Goal: Information Seeking & Learning: Stay updated

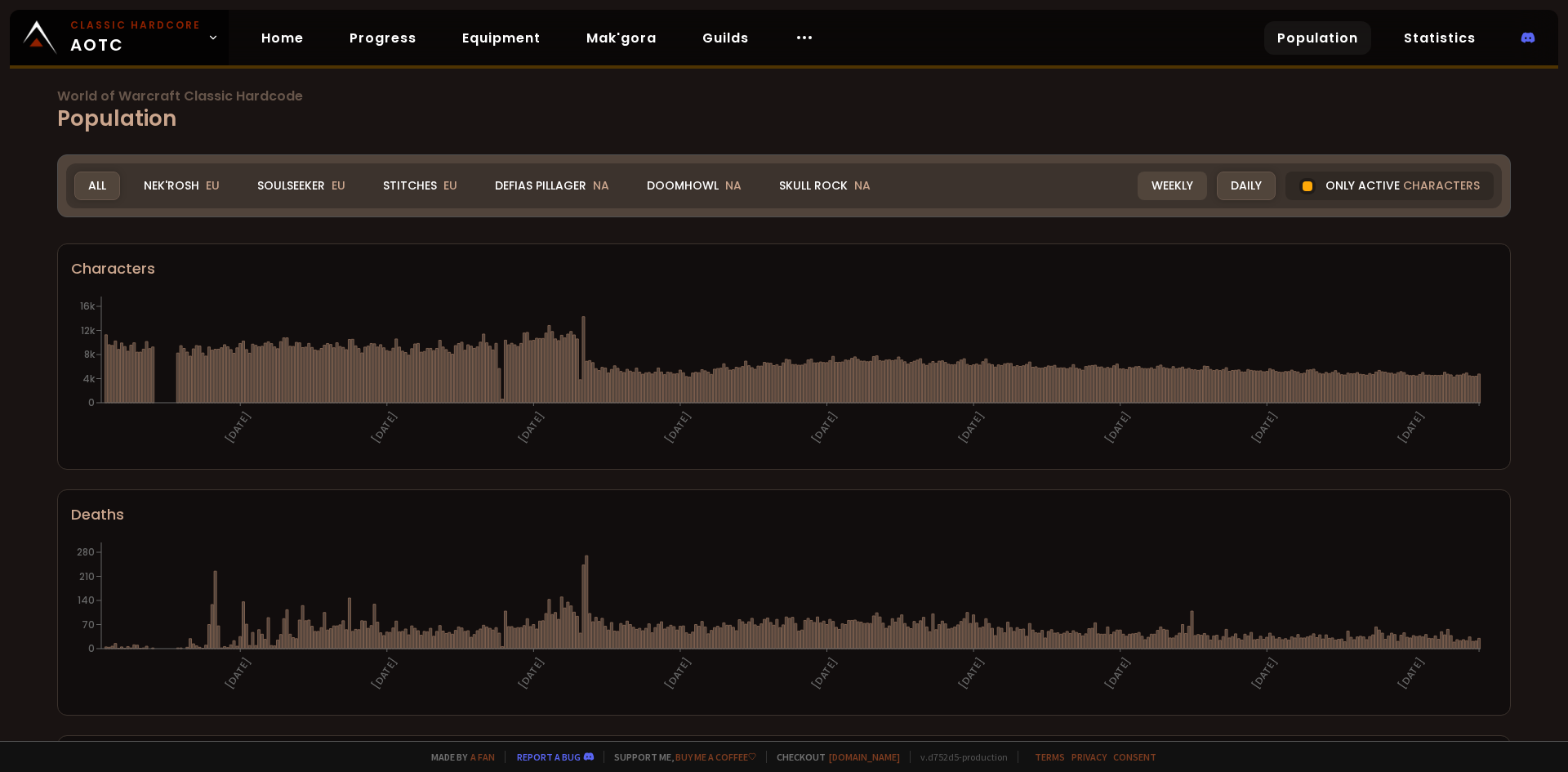
click at [1151, 188] on div "Weekly" at bounding box center [1172, 186] width 70 height 29
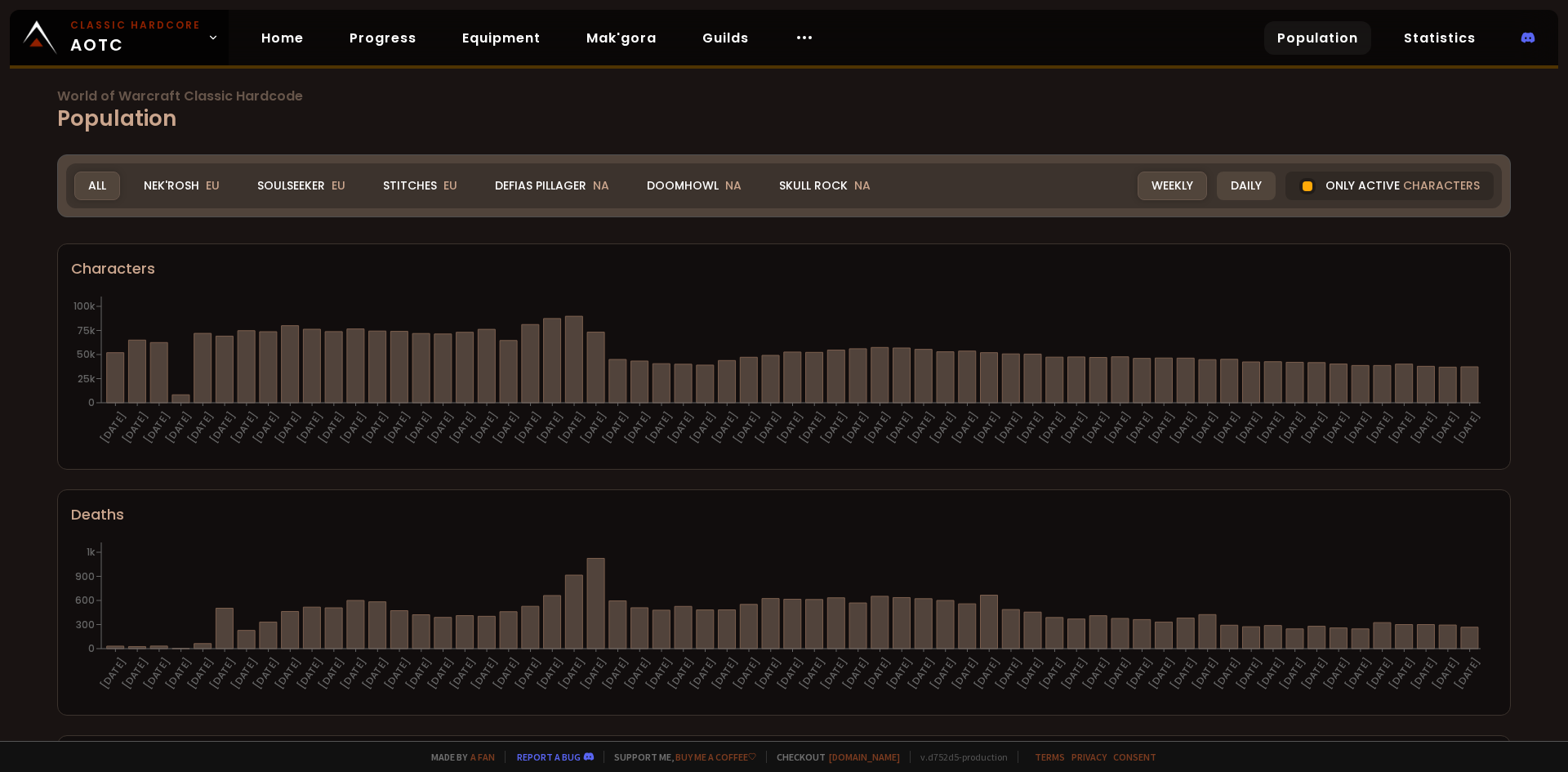
click at [1220, 185] on div "Daily" at bounding box center [1247, 186] width 59 height 29
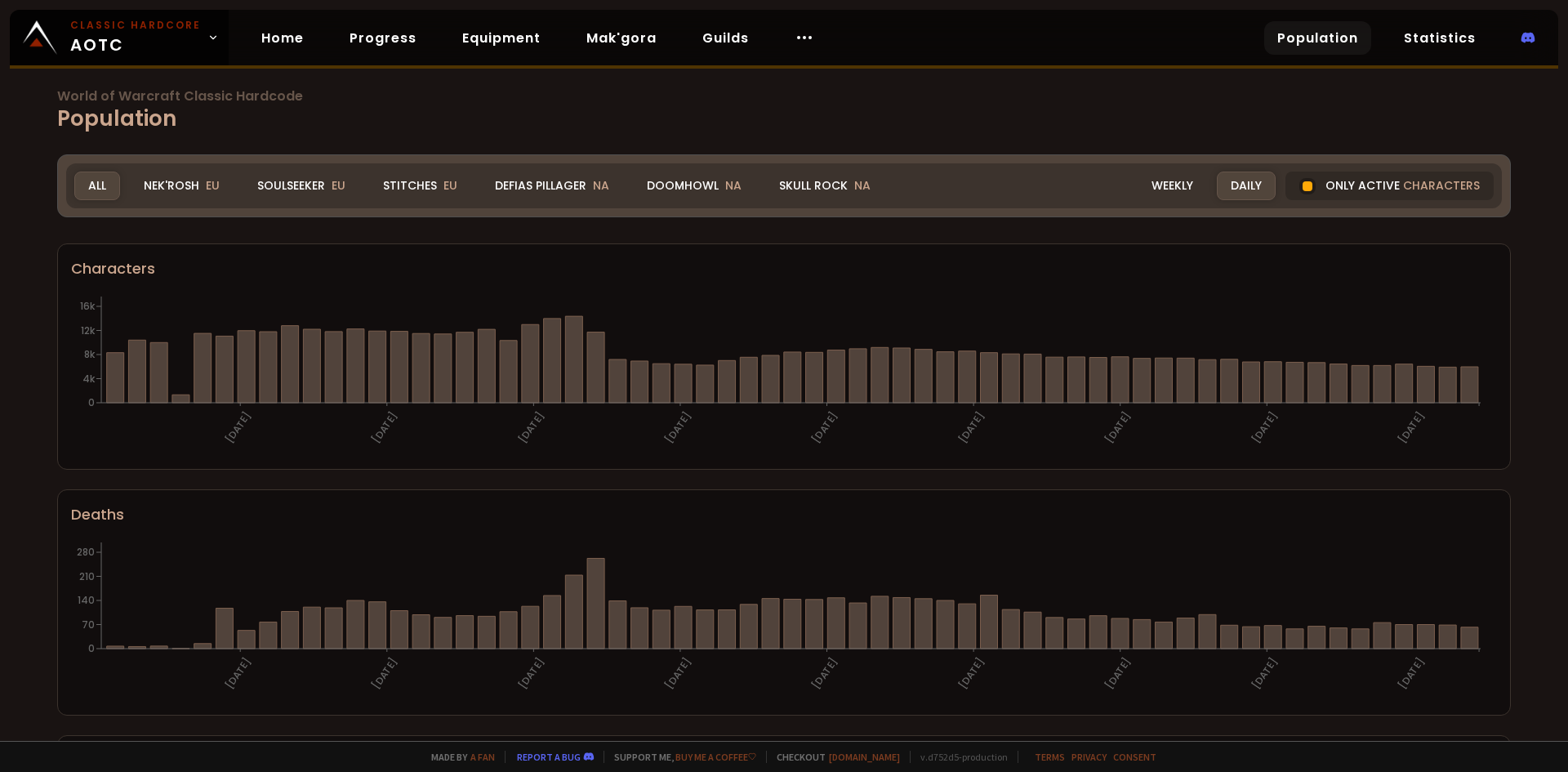
click at [1126, 112] on h1 "World of Warcraft Classic Hardcode Population" at bounding box center [784, 112] width 1454 height 45
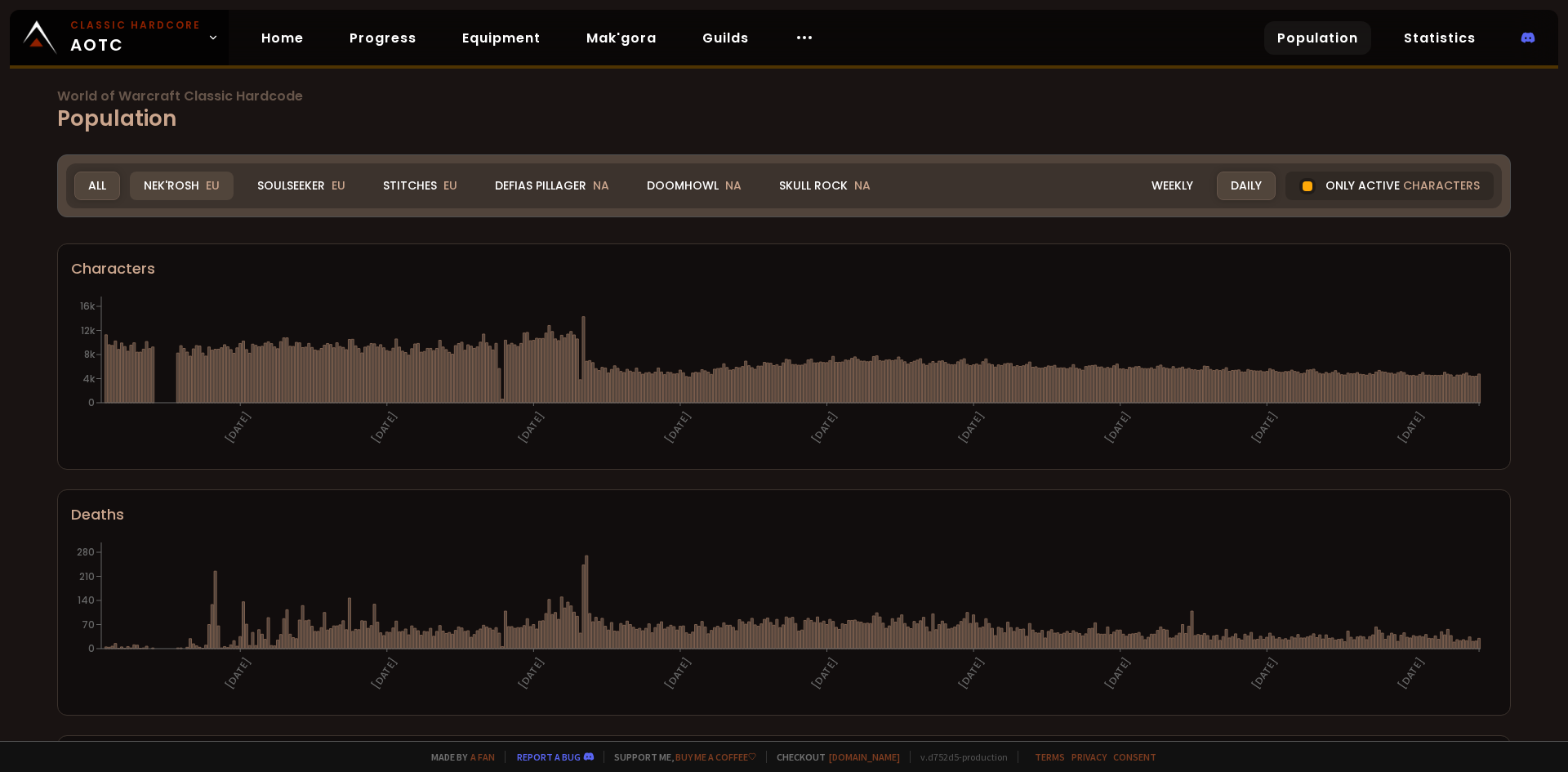
click at [176, 185] on div "Nek'Rosh EU" at bounding box center [181, 186] width 104 height 29
click at [274, 182] on div "Soulseeker EU" at bounding box center [301, 186] width 116 height 29
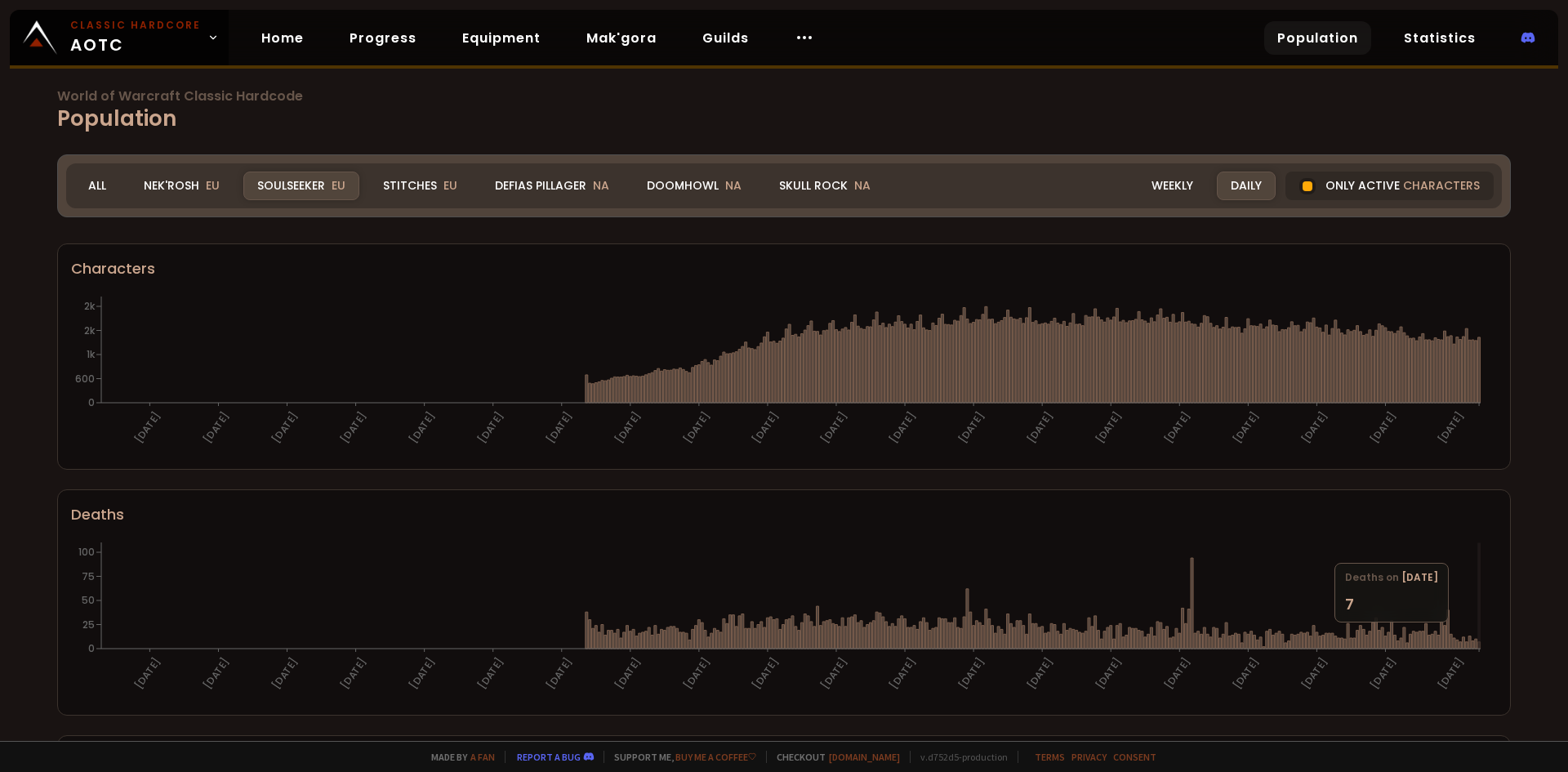
click at [1481, 631] on icon "[DATE] [DATE] [DATE] [DATE] [DATE] [DATE] [DATE] [DATE] [DATE] [DATE] [DATE] [D…" at bounding box center [778, 619] width 1413 height 163
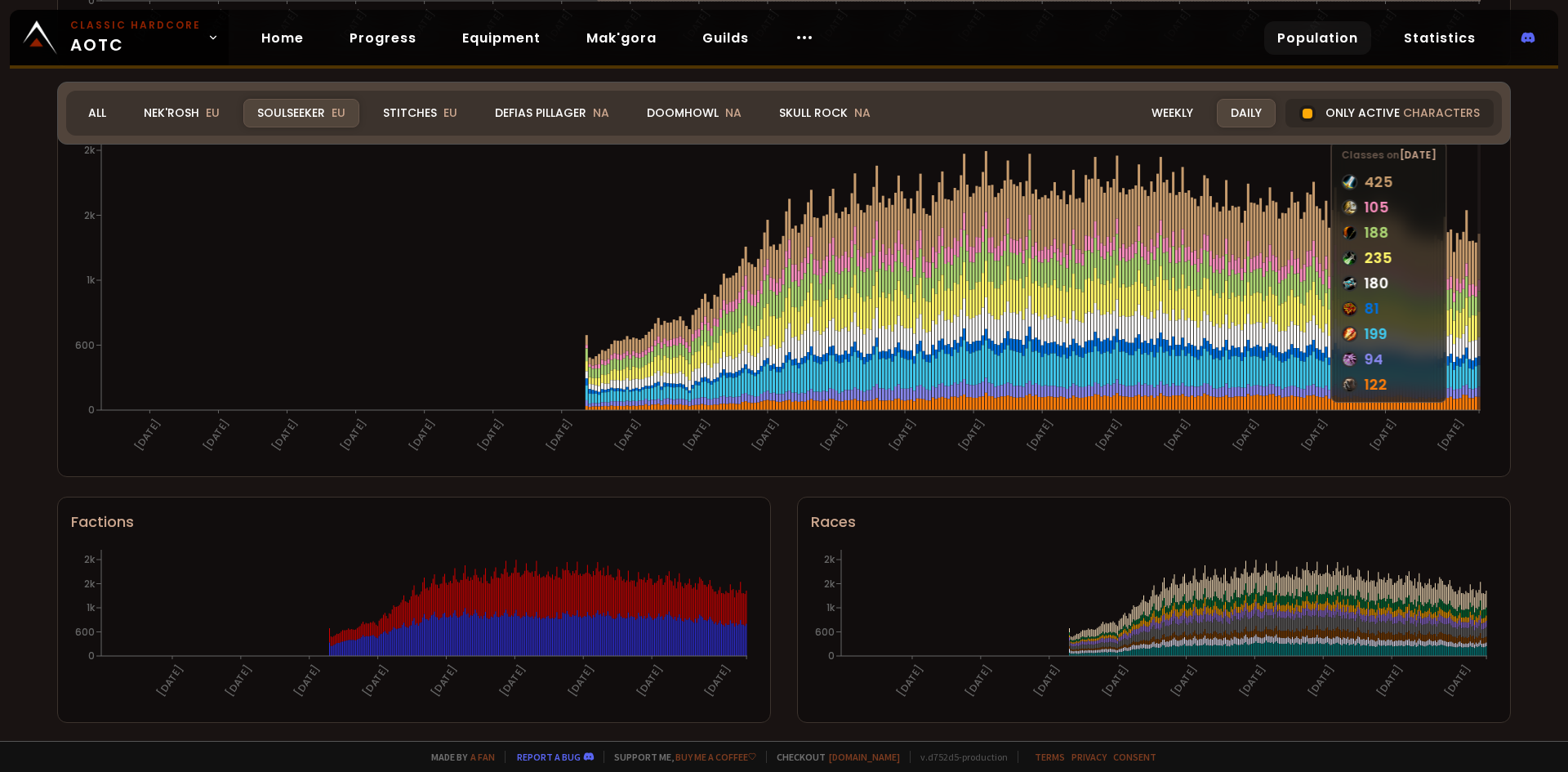
scroll to position [895, 0]
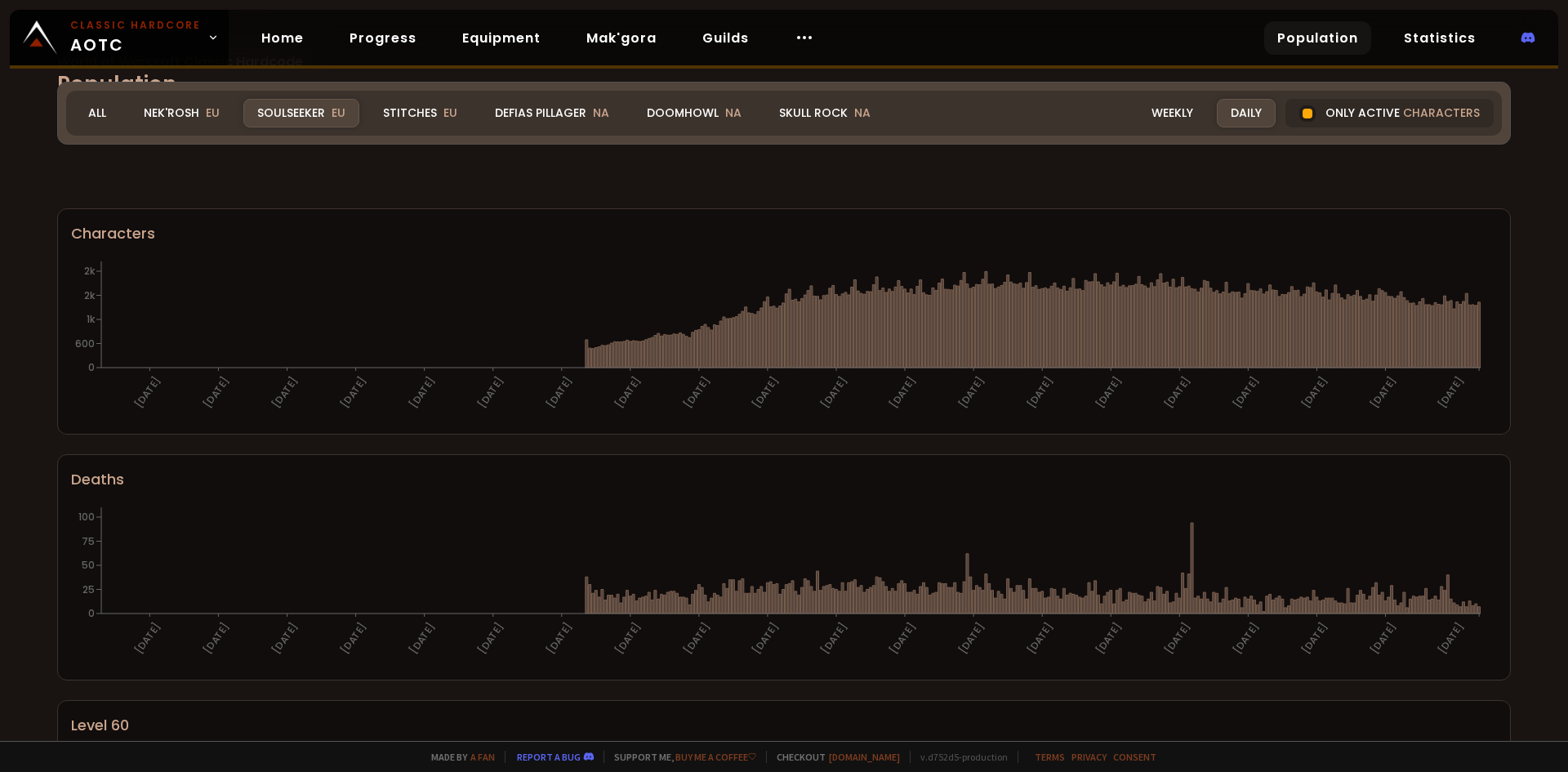
scroll to position [245, 0]
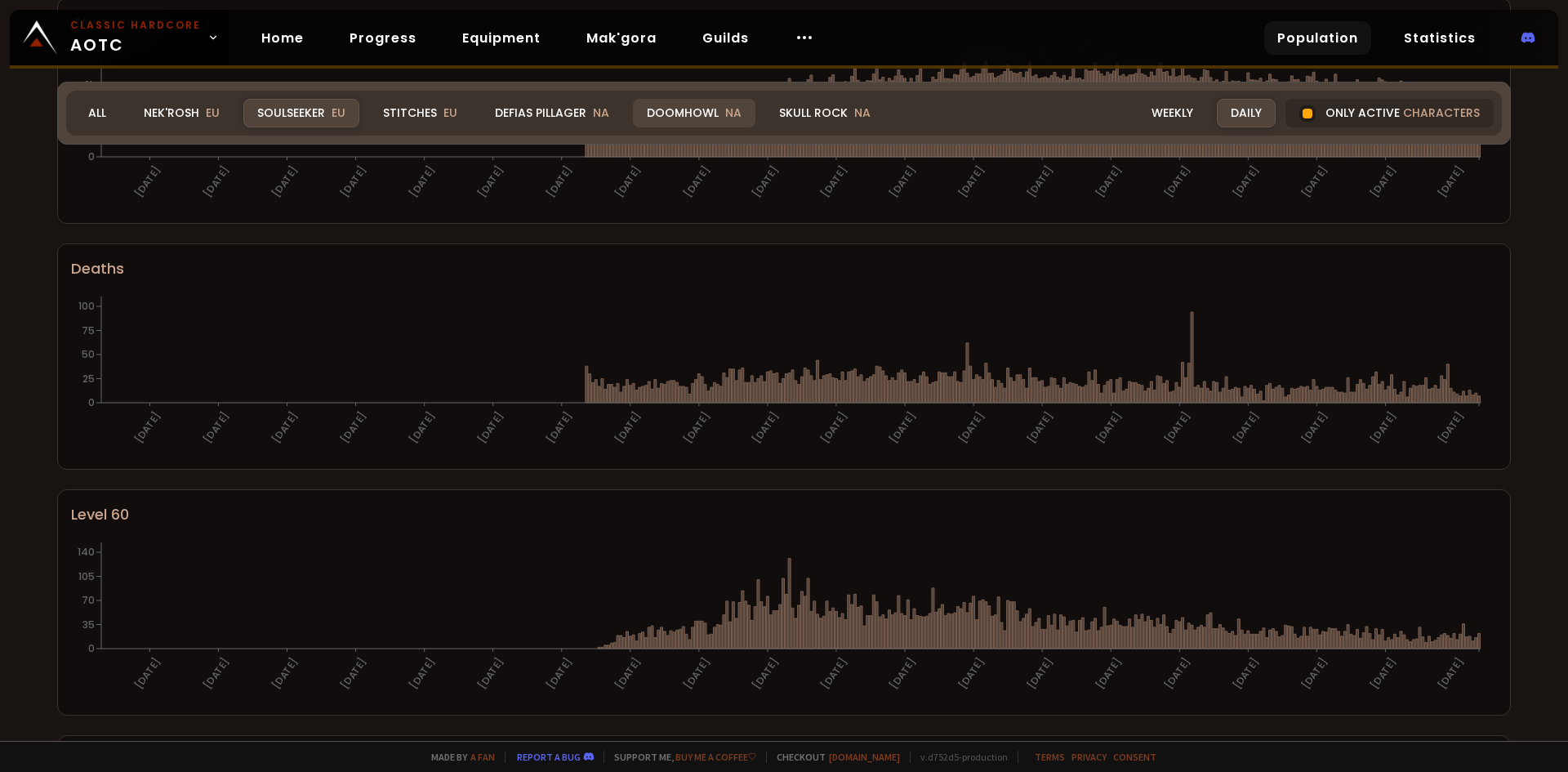
click at [696, 111] on div "Doomhowl NA" at bounding box center [694, 114] width 122 height 29
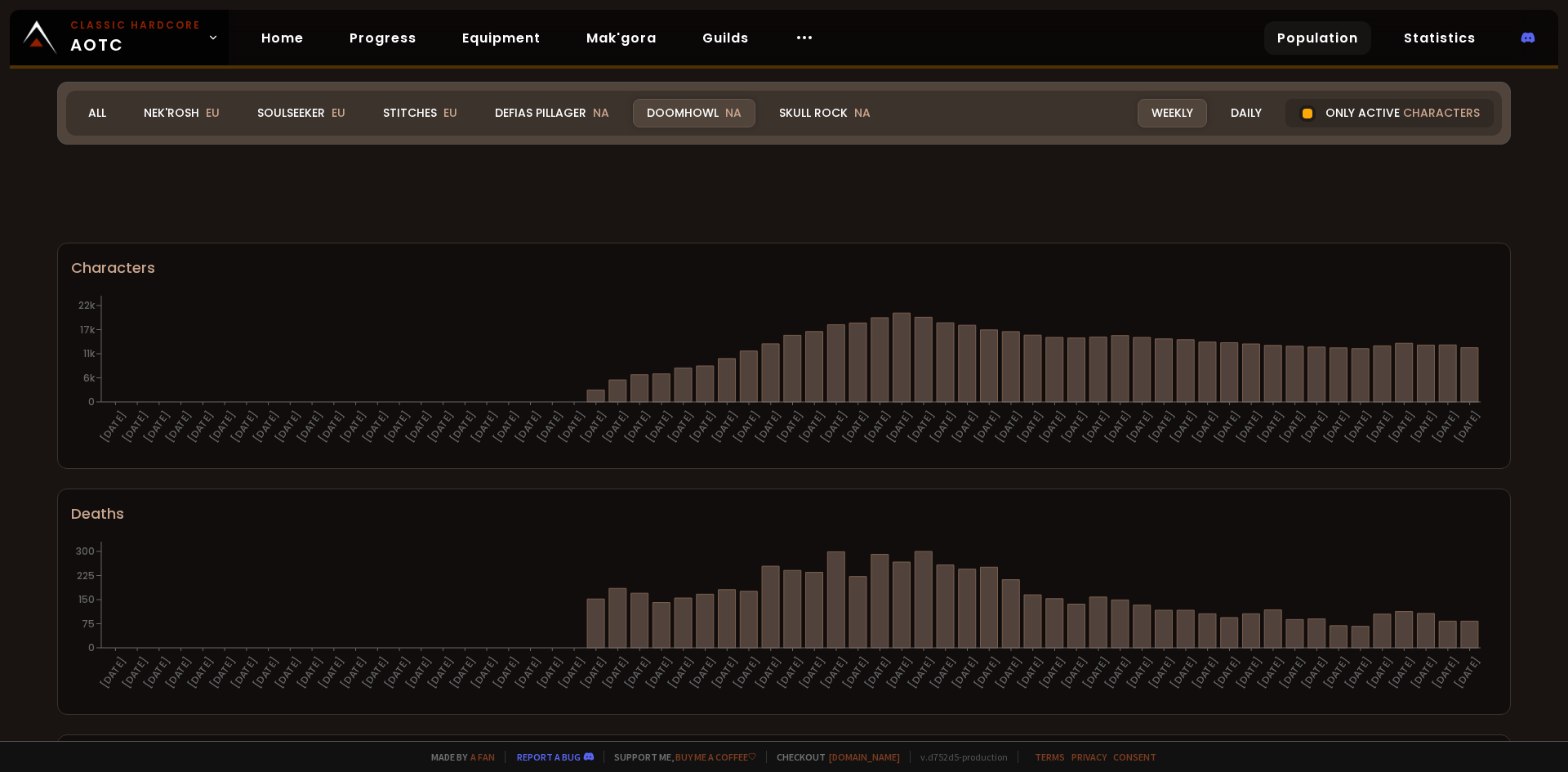
scroll to position [82, 0]
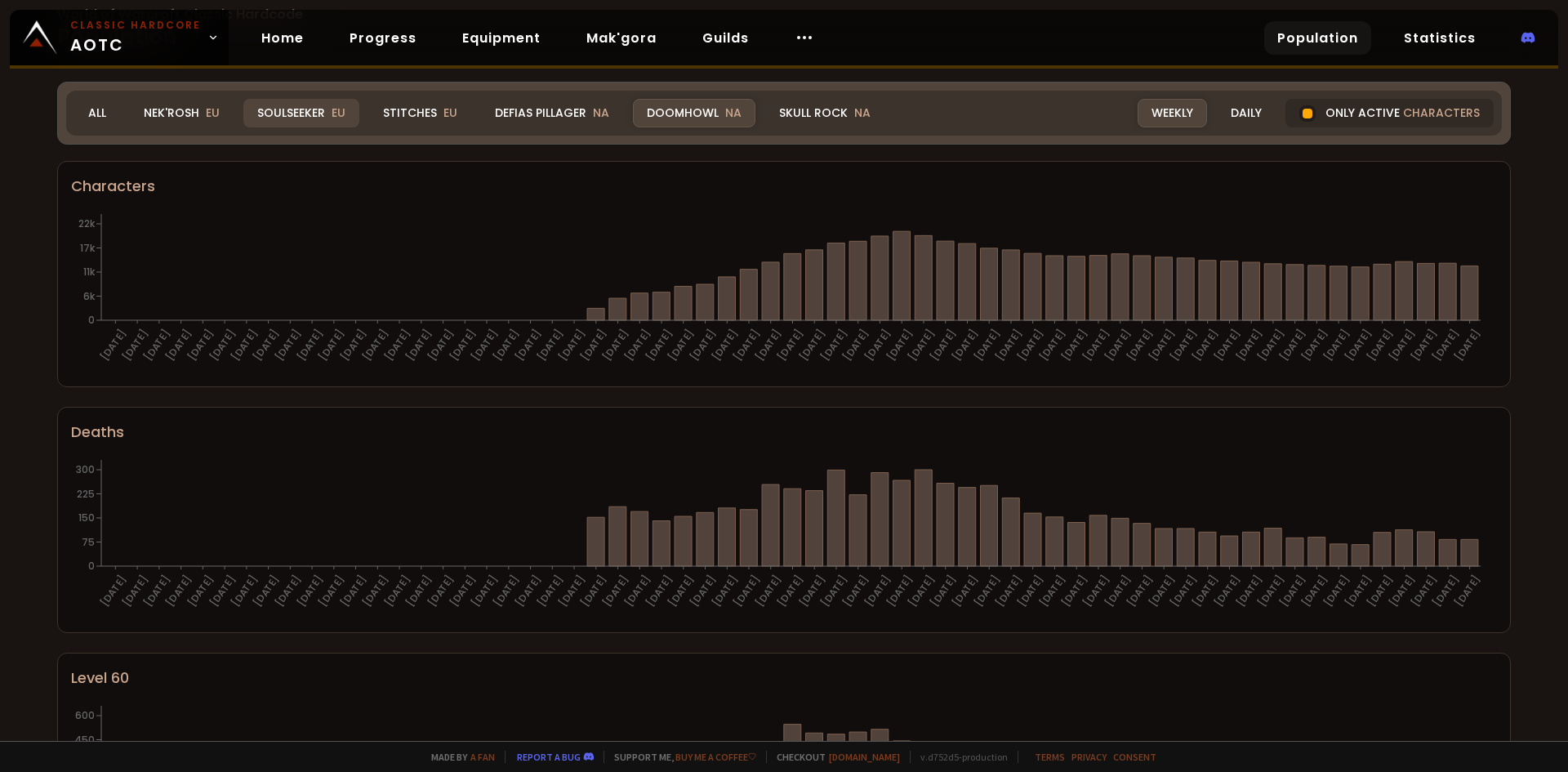
click at [316, 116] on div "Soulseeker EU" at bounding box center [301, 114] width 116 height 29
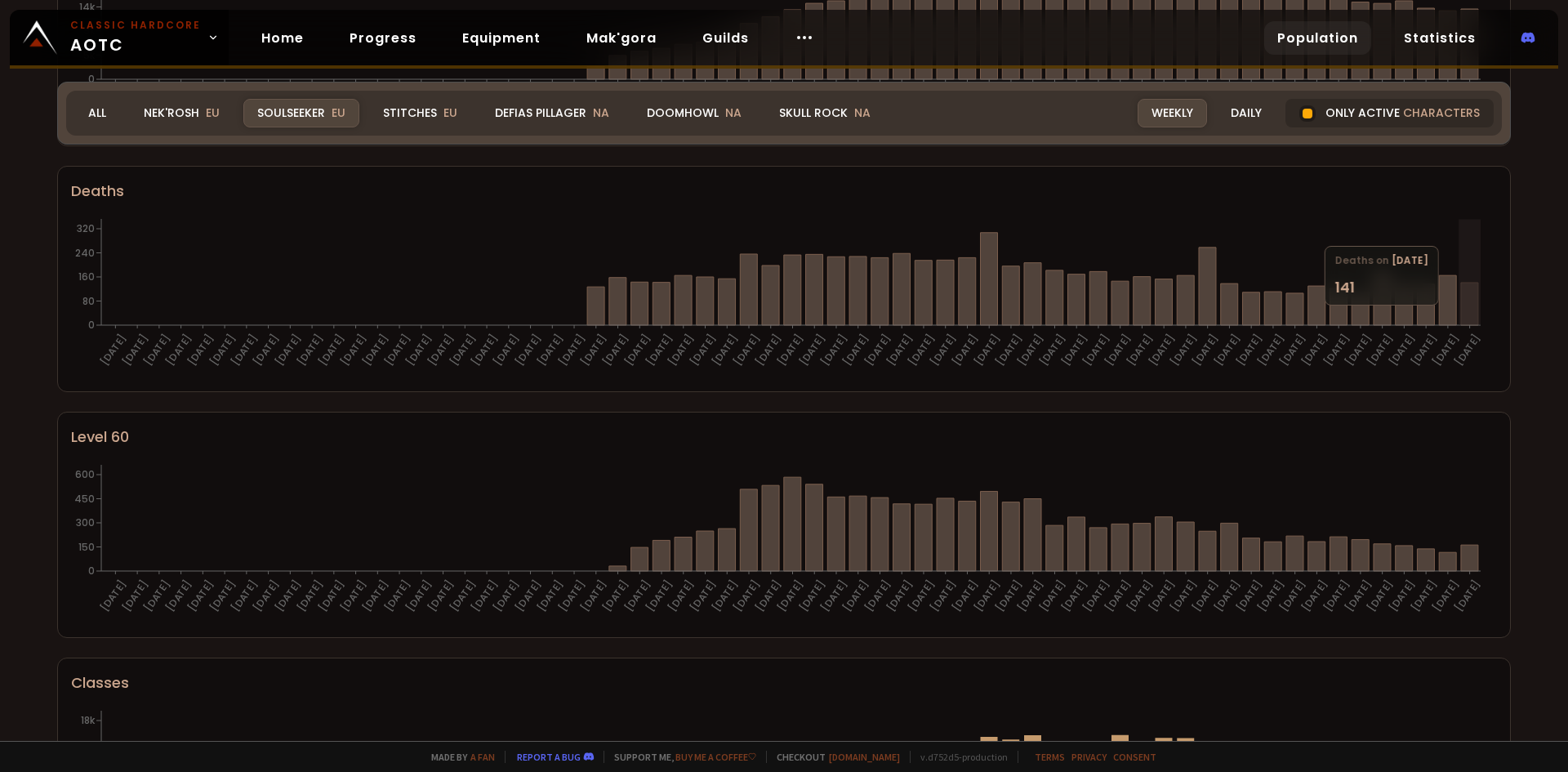
scroll to position [327, 0]
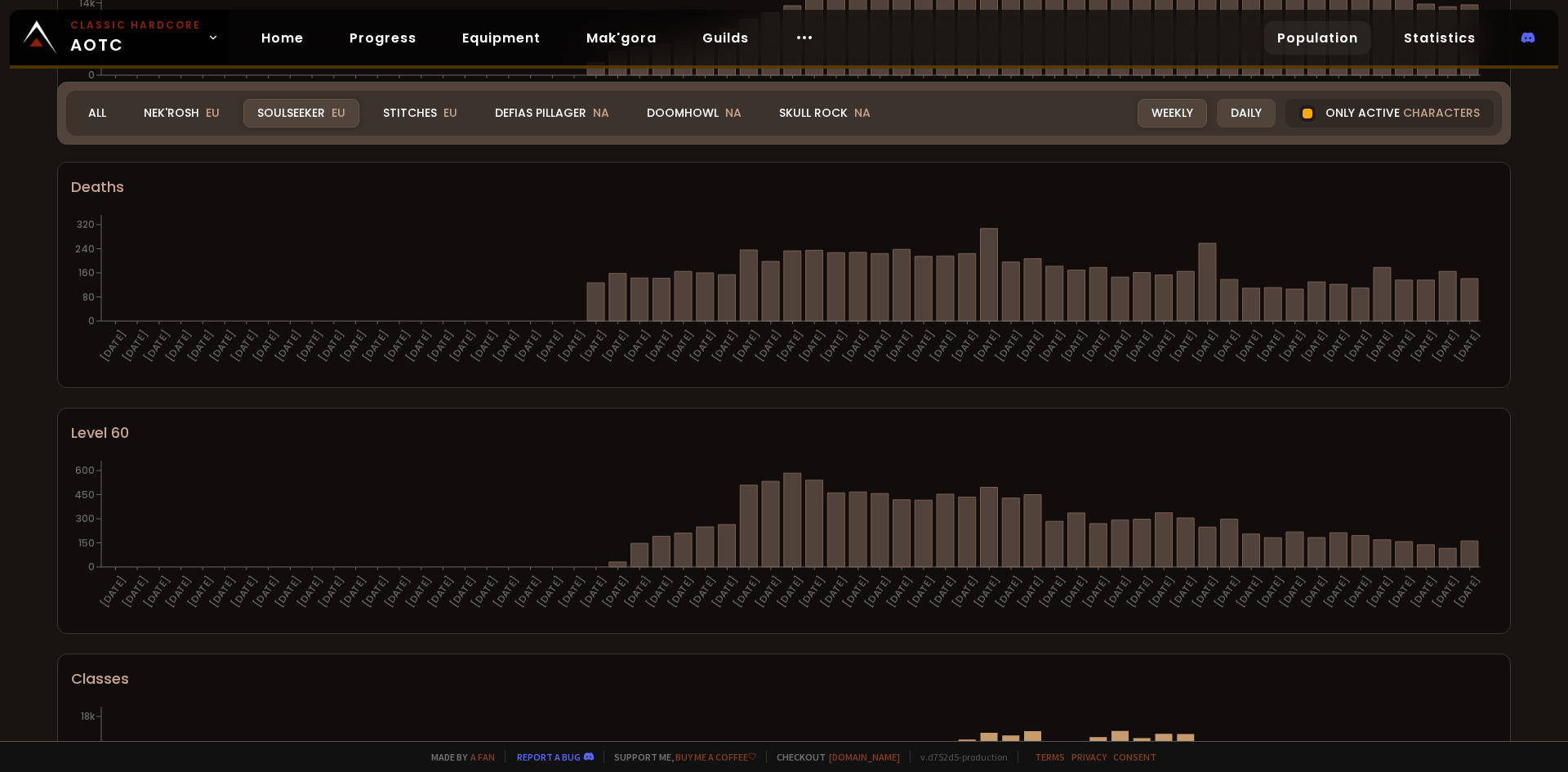
click at [1245, 117] on div "Daily" at bounding box center [1247, 114] width 59 height 29
